Goal: Task Accomplishment & Management: Manage account settings

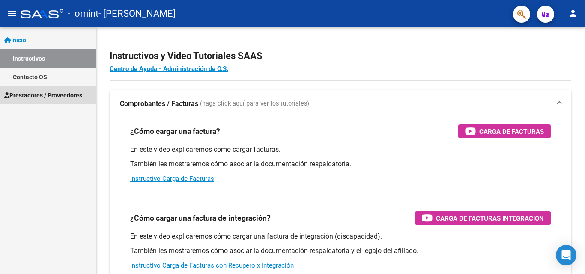
click at [66, 95] on span "Prestadores / Proveedores" at bounding box center [43, 95] width 78 height 9
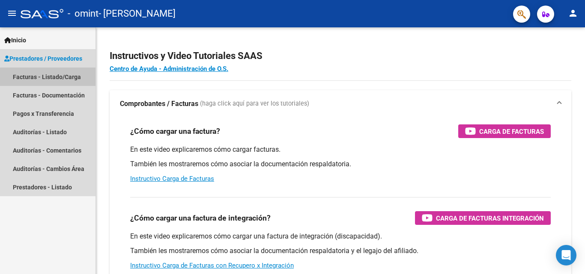
click at [66, 78] on link "Facturas - Listado/Carga" at bounding box center [47, 77] width 95 height 18
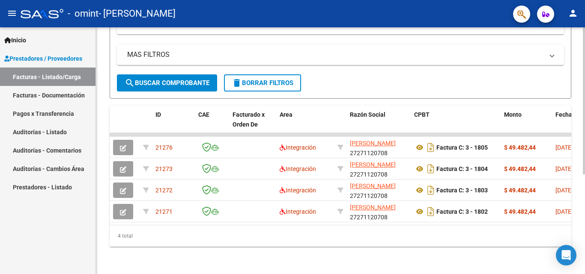
scroll to position [167, 0]
click at [578, 194] on div at bounding box center [584, 200] width 2 height 147
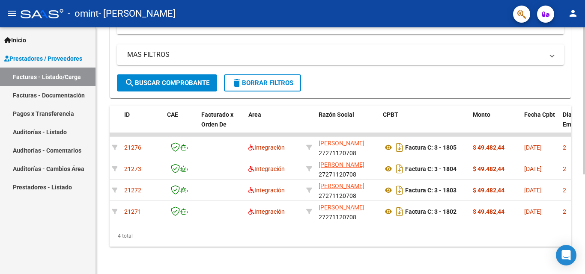
scroll to position [0, 0]
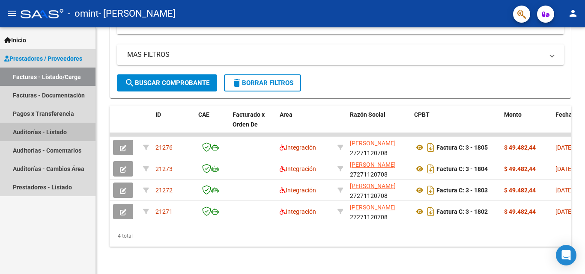
click at [63, 133] on link "Auditorías - Listado" at bounding box center [47, 132] width 95 height 18
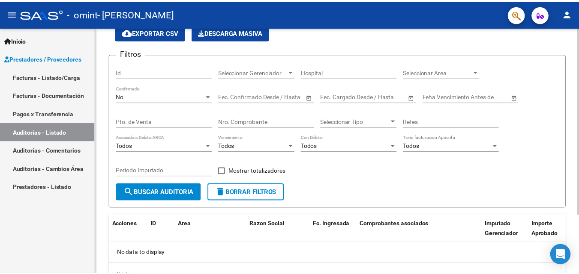
scroll to position [10, 0]
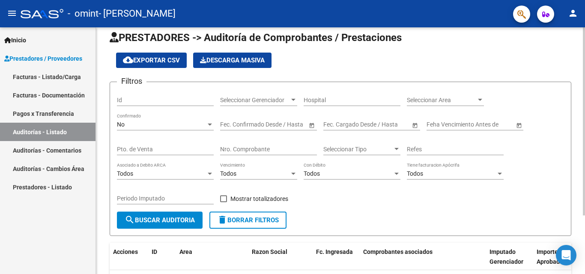
click at [578, 94] on div at bounding box center [584, 129] width 2 height 188
click at [573, 18] on mat-icon "person" at bounding box center [573, 13] width 10 height 10
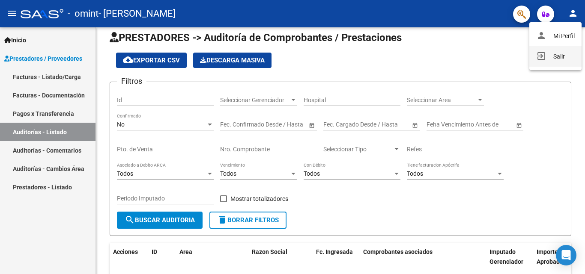
click at [555, 55] on button "exit_to_app Salir" at bounding box center [555, 56] width 52 height 21
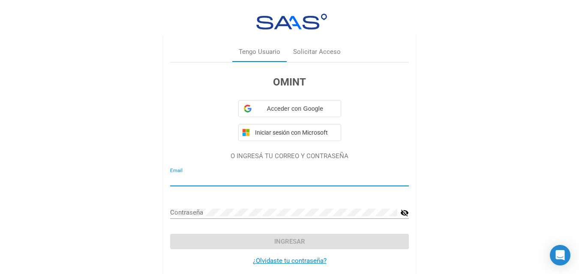
type input "[EMAIL_ADDRESS][DOMAIN_NAME]"
